Goal: Obtain resource: Obtain resource

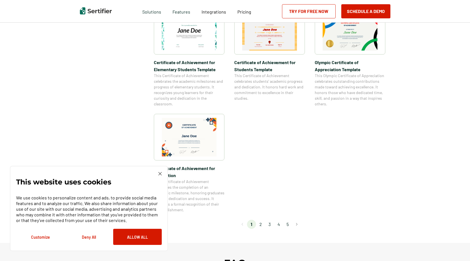
scroll to position [367, 0]
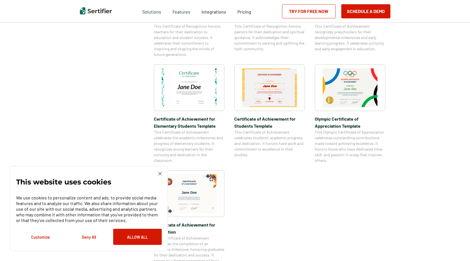
click at [261, 94] on img at bounding box center [269, 87] width 55 height 39
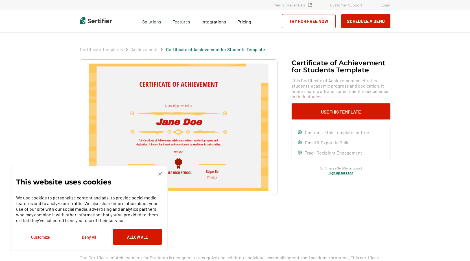
click at [159, 172] on img at bounding box center [159, 173] width 3 height 3
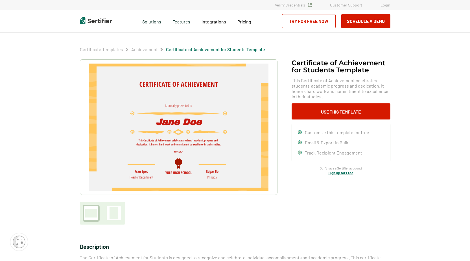
click at [196, 121] on img at bounding box center [178, 126] width 179 height 127
click at [206, 120] on img at bounding box center [178, 126] width 179 height 127
click at [203, 120] on img at bounding box center [178, 126] width 179 height 127
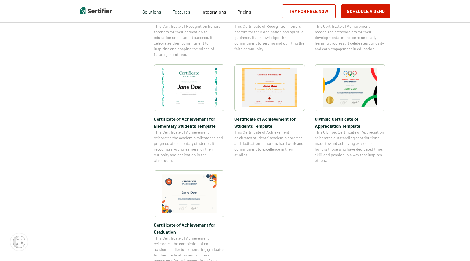
scroll to position [772, 0]
